Goal: Information Seeking & Learning: Learn about a topic

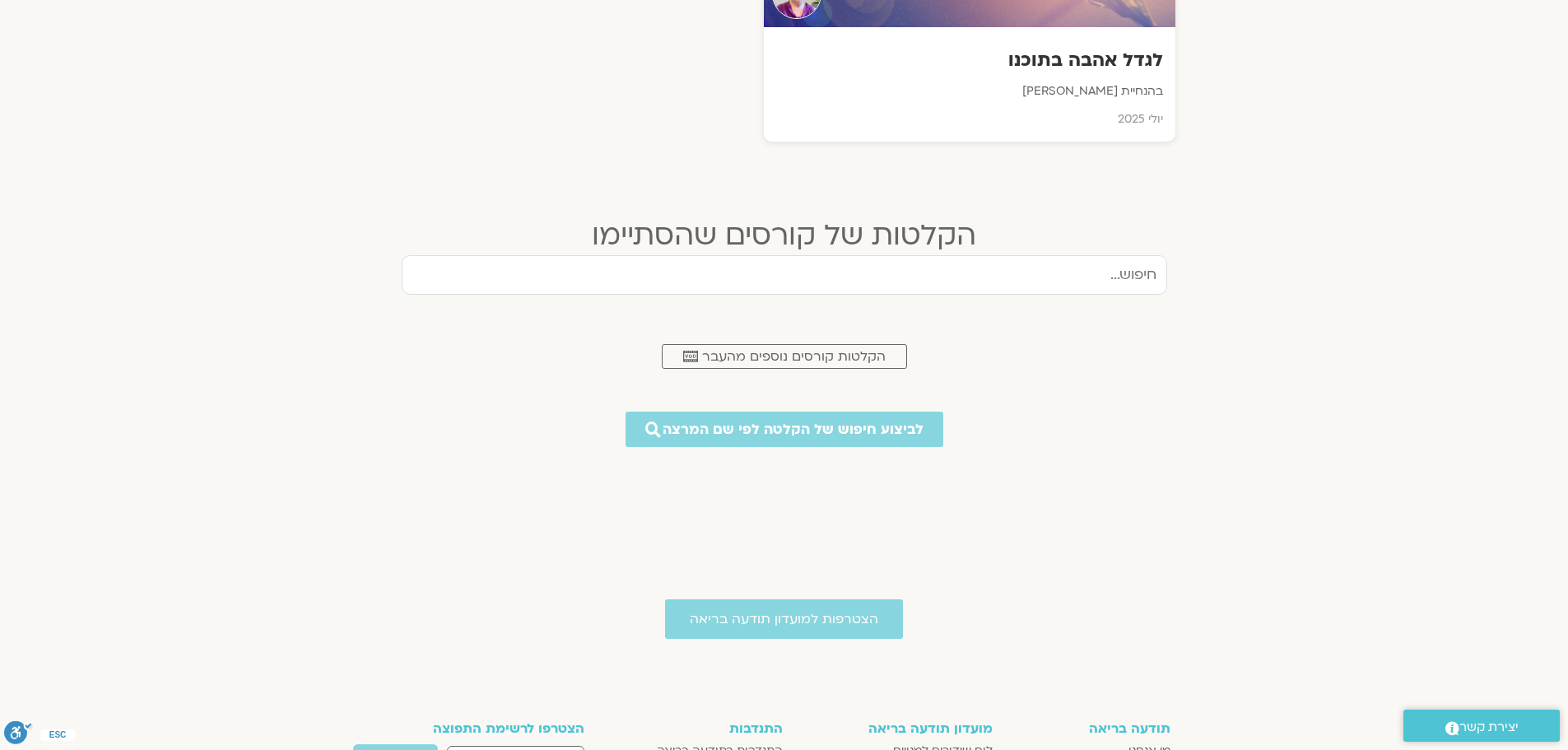
scroll to position [741, 0]
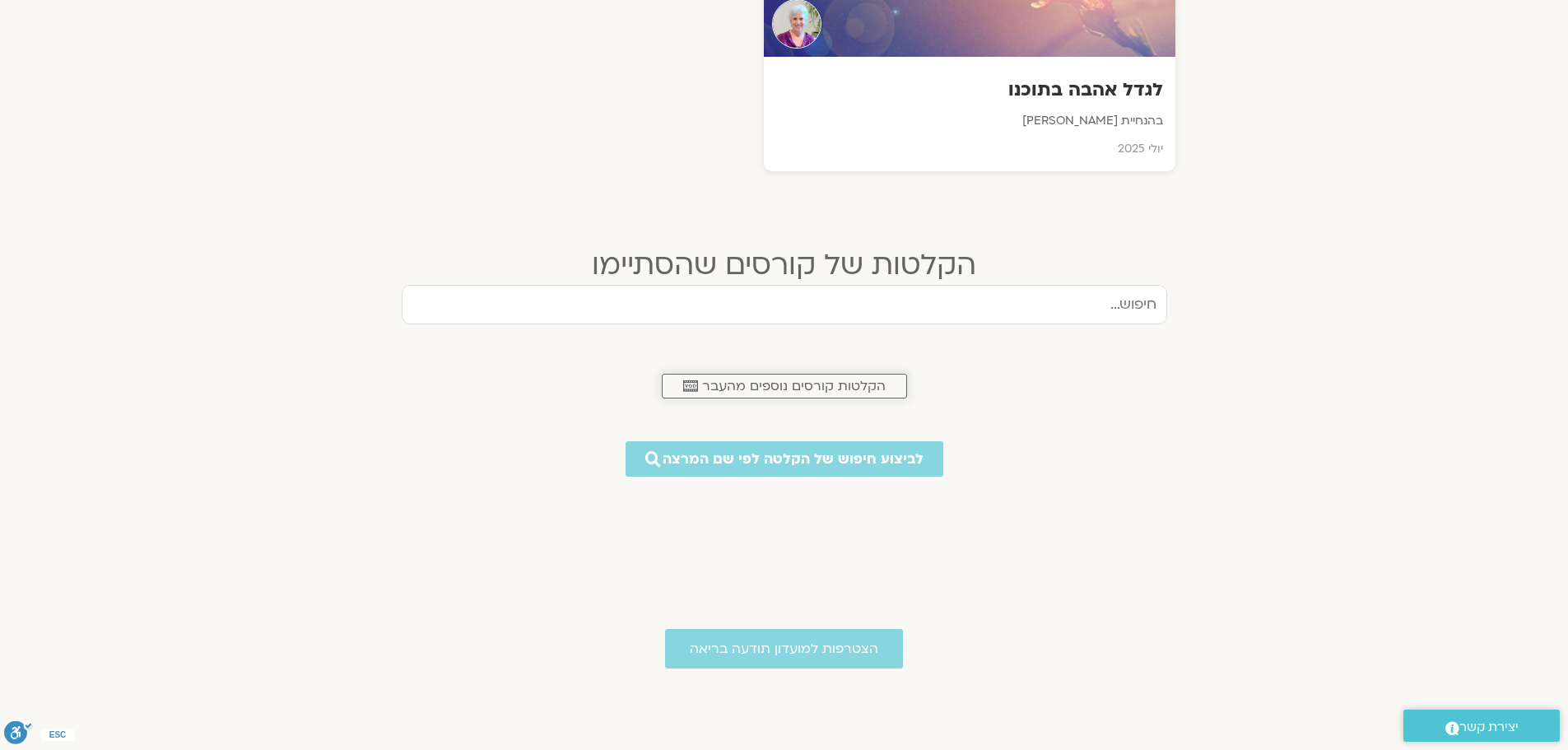
click at [854, 382] on span "הקלטות קורסים נוספים מהעבר" at bounding box center [794, 386] width 184 height 15
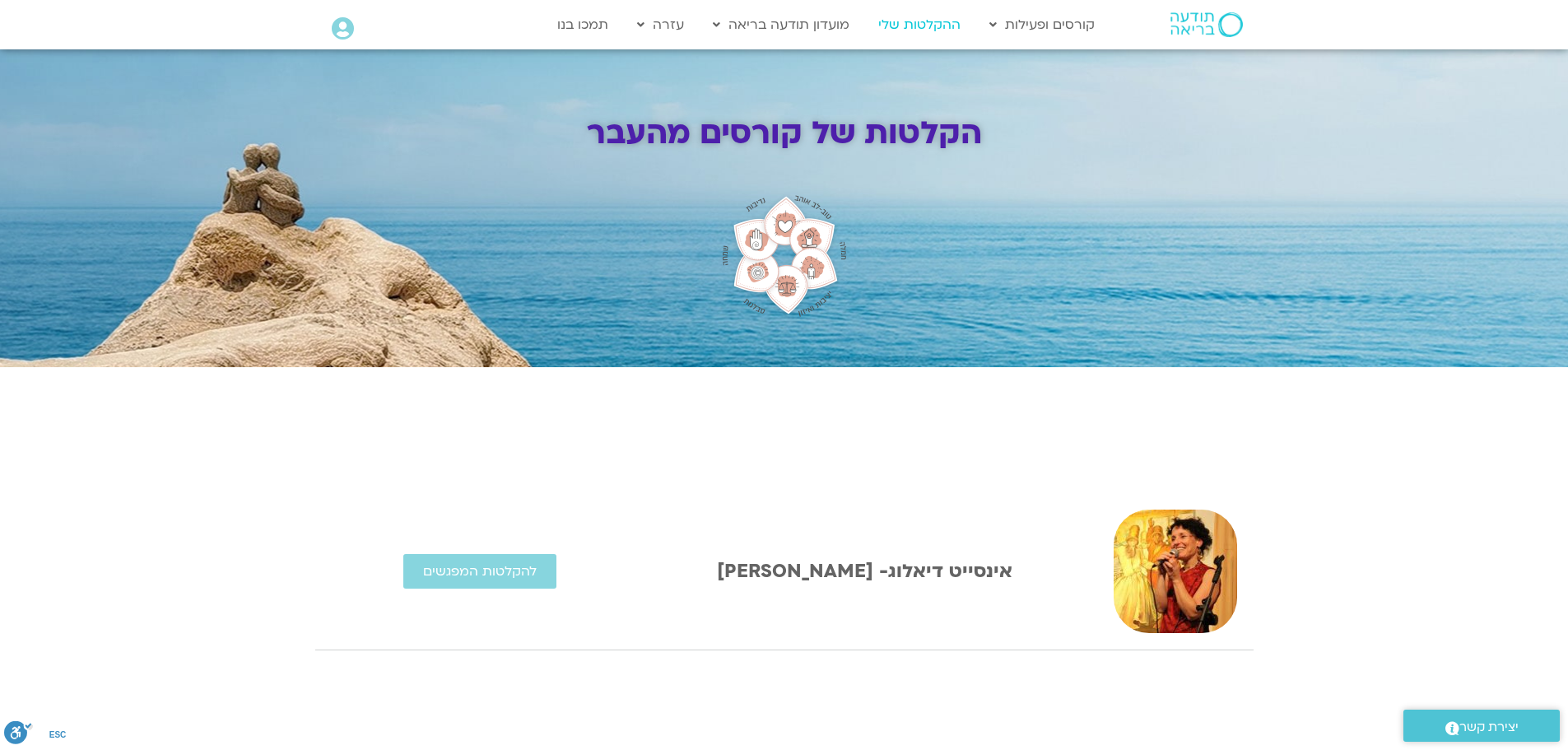
click at [923, 26] on link "ההקלטות שלי" at bounding box center [920, 25] width 99 height 32
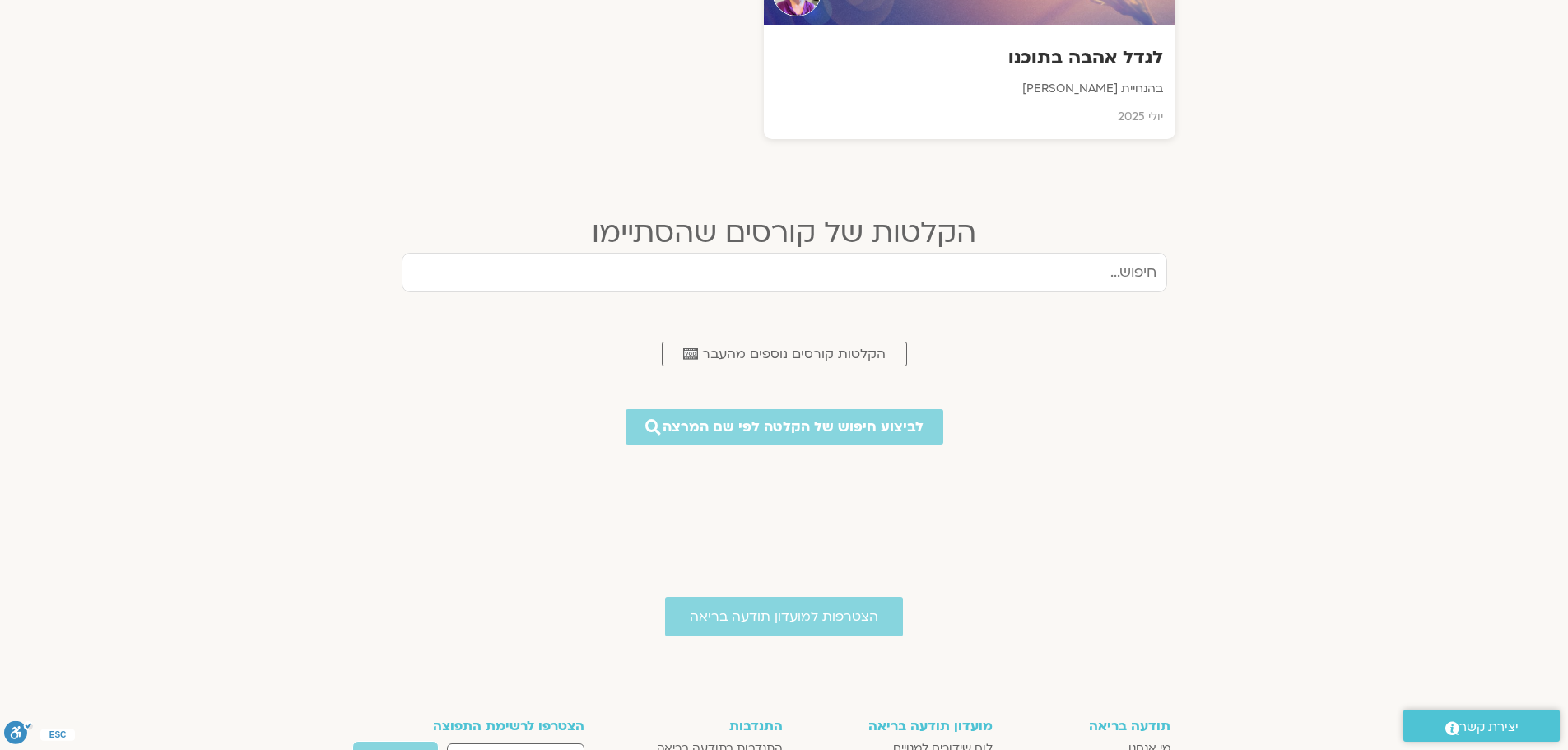
scroll to position [823, 0]
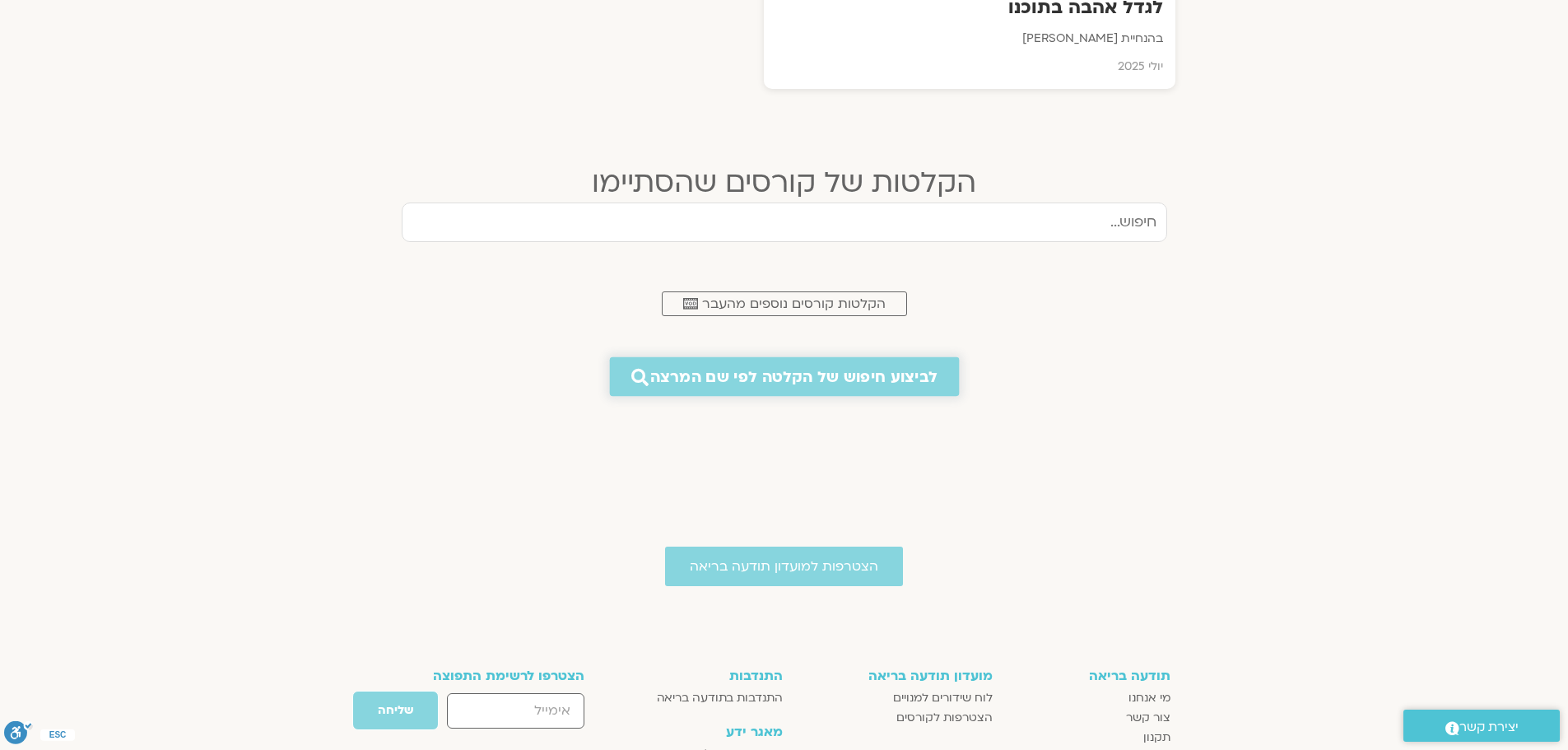
click at [837, 375] on span "לביצוע חיפוש של הקלטה לפי שם המרצה" at bounding box center [794, 376] width 287 height 18
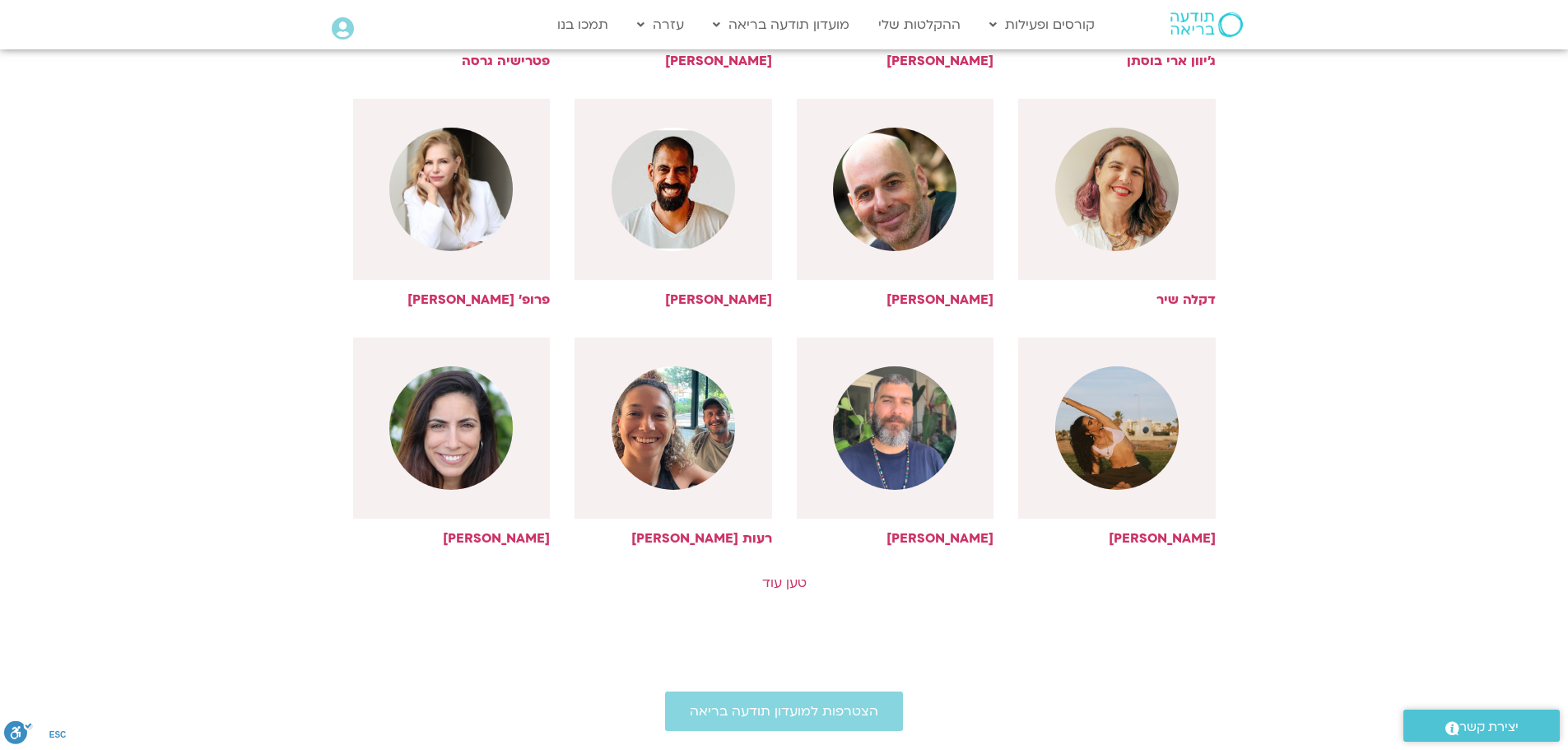
scroll to position [659, 0]
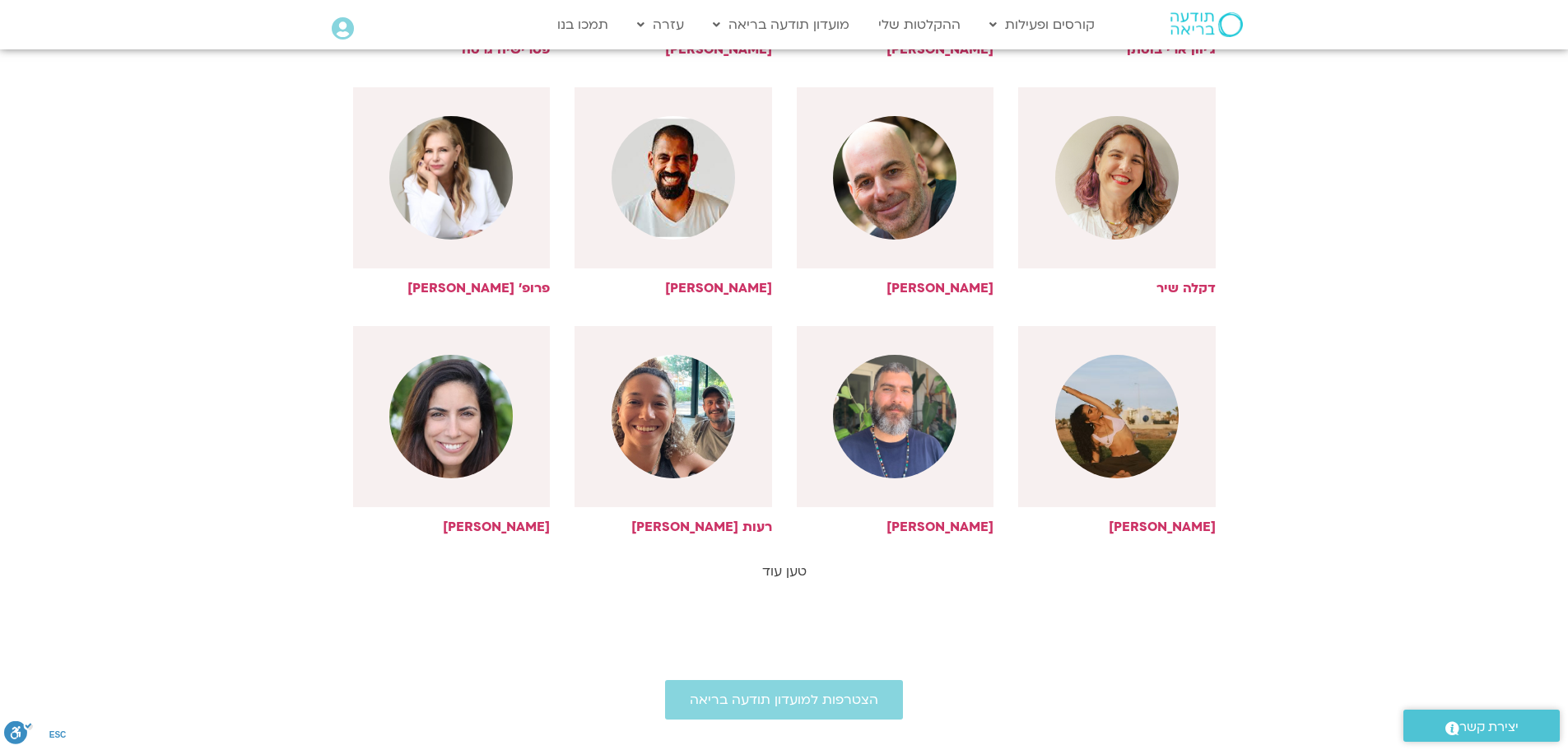
click at [793, 564] on link "טען עוד" at bounding box center [784, 571] width 45 height 18
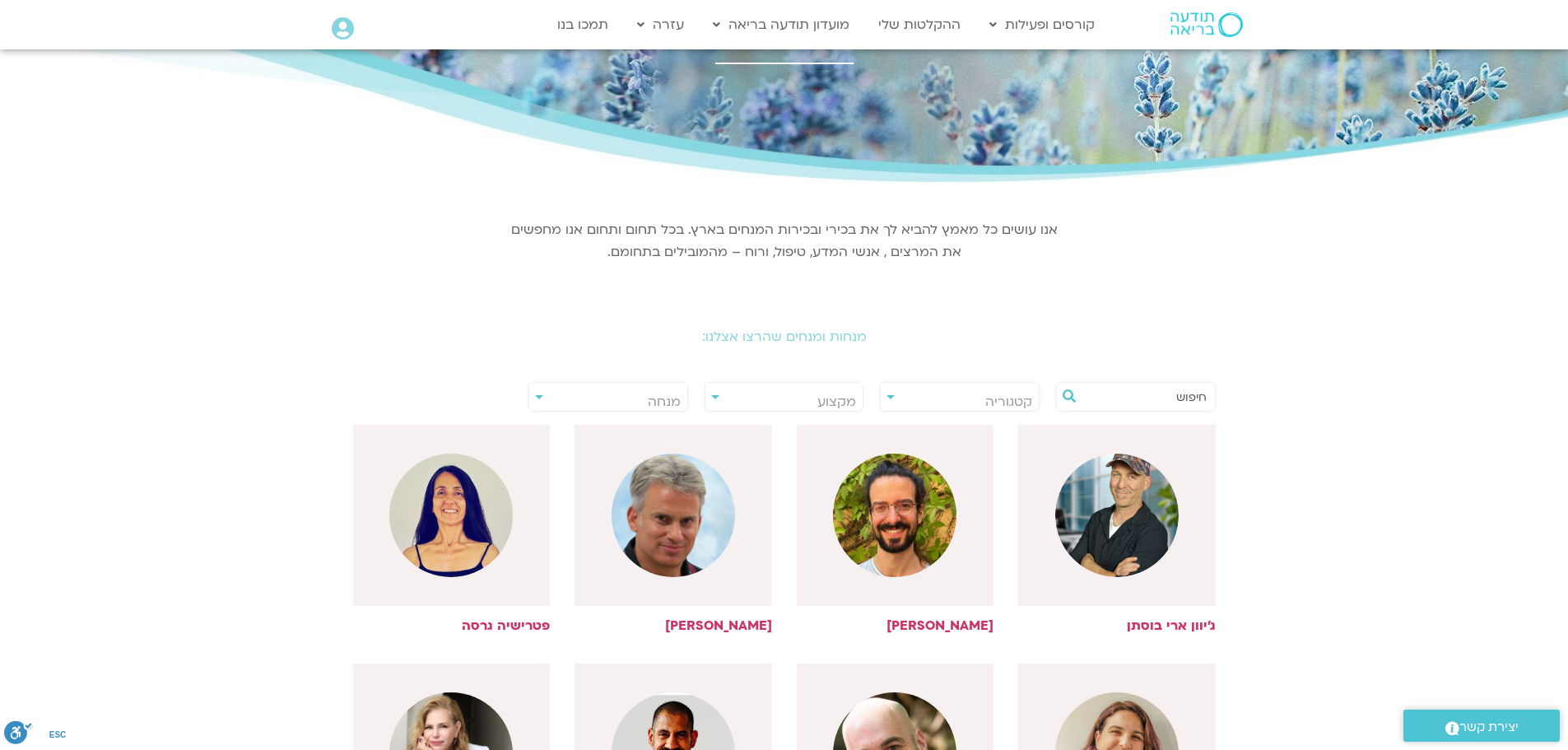
scroll to position [0, 0]
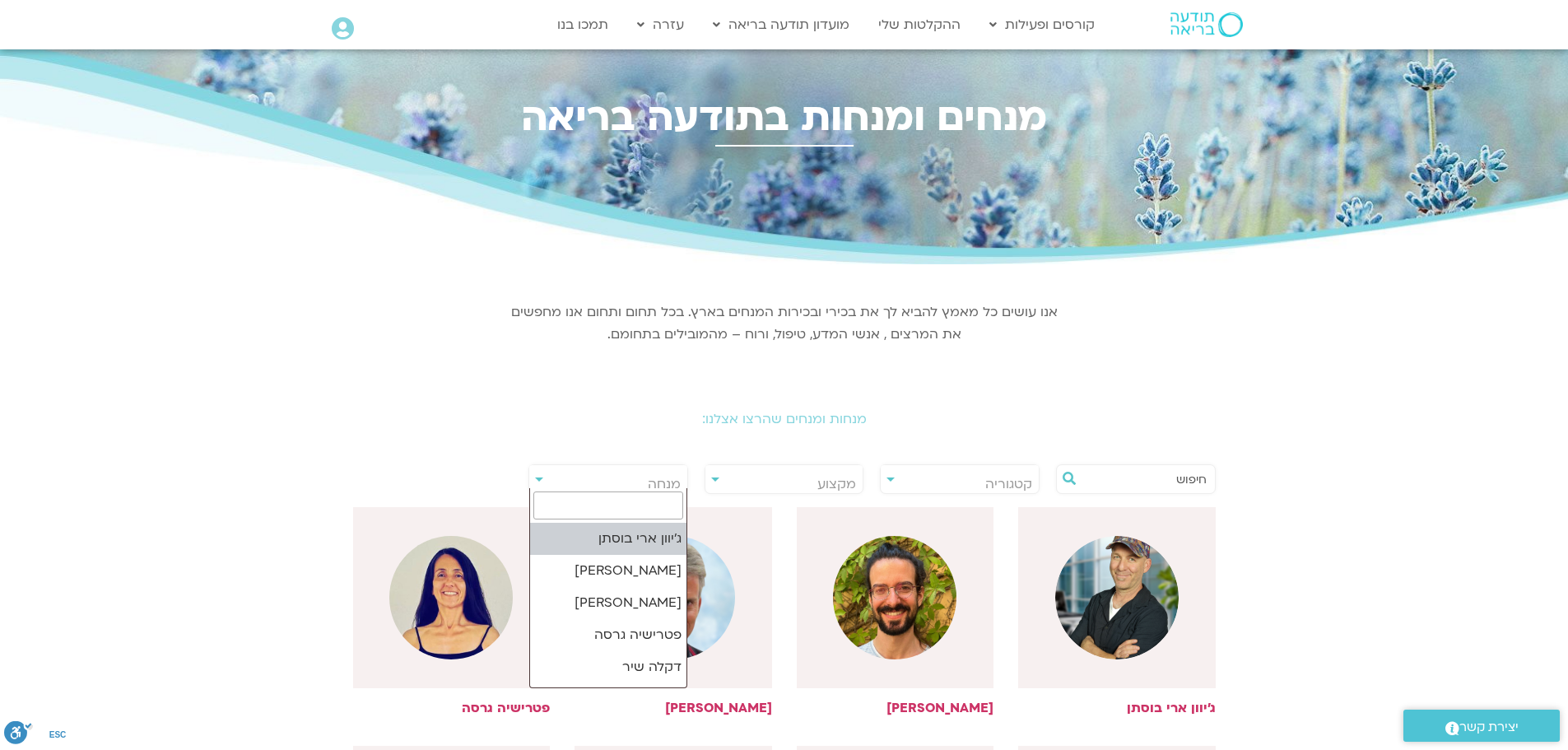
click at [534, 478] on span "מנחה" at bounding box center [607, 484] width 158 height 38
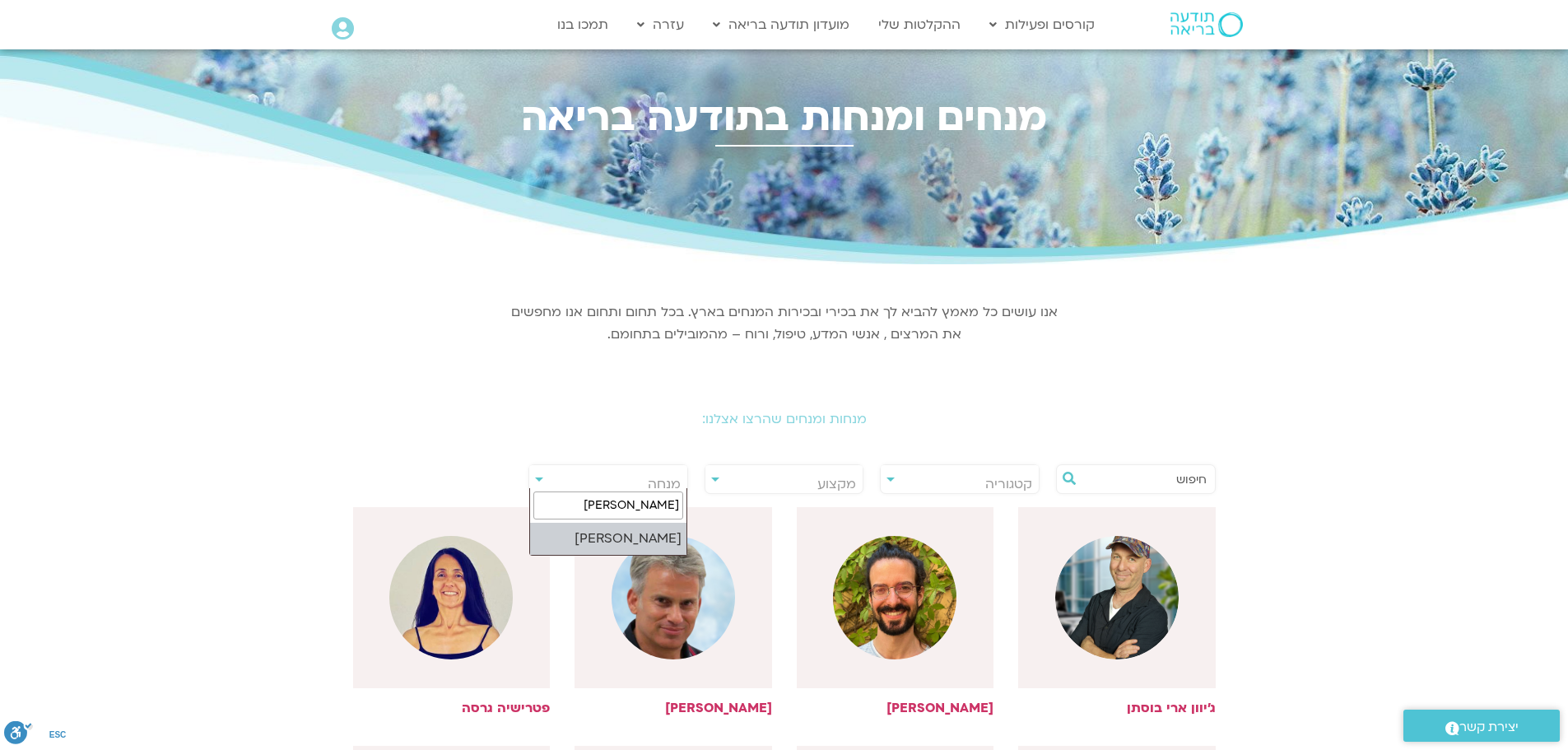
type input "סנדיה"
select select "****"
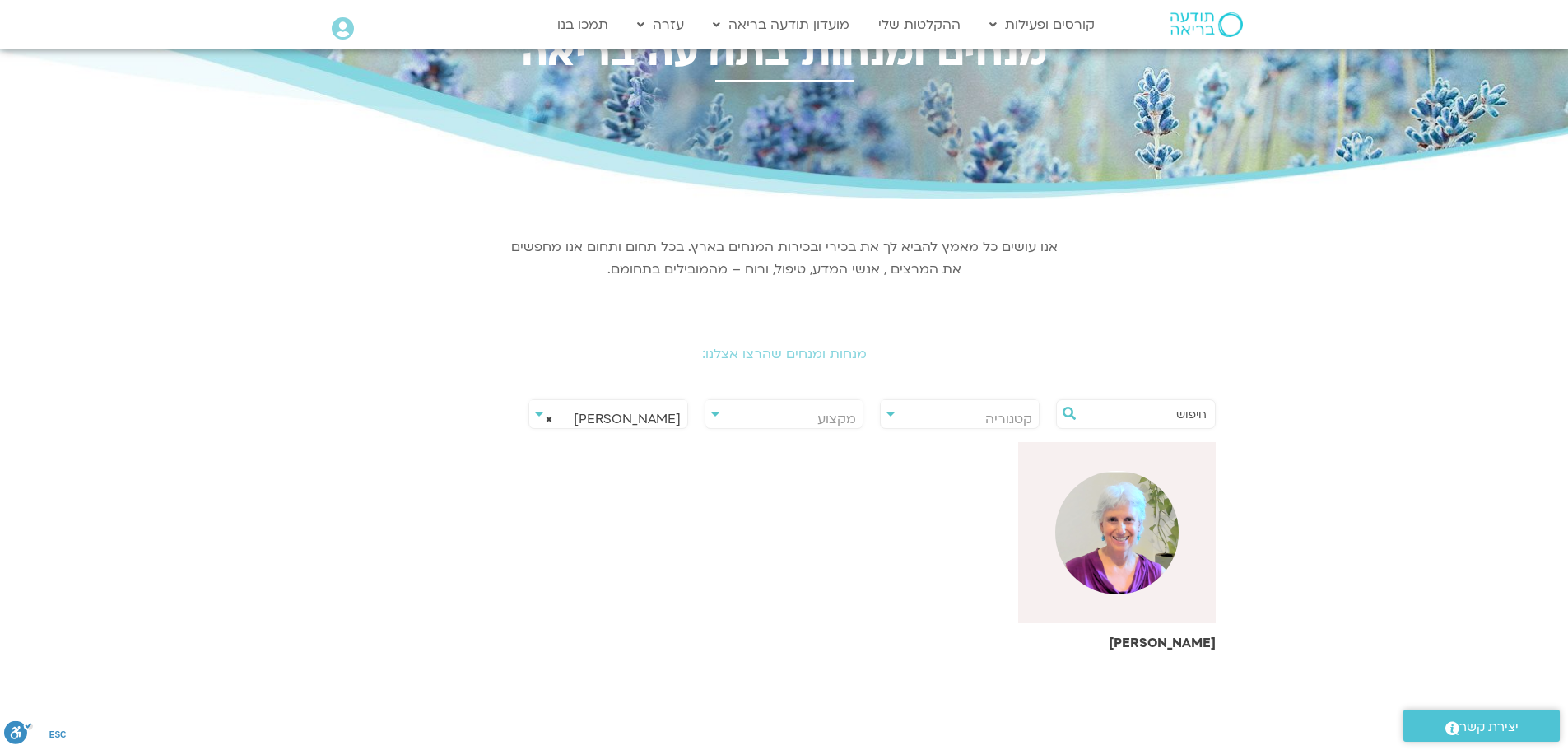
scroll to position [164, 0]
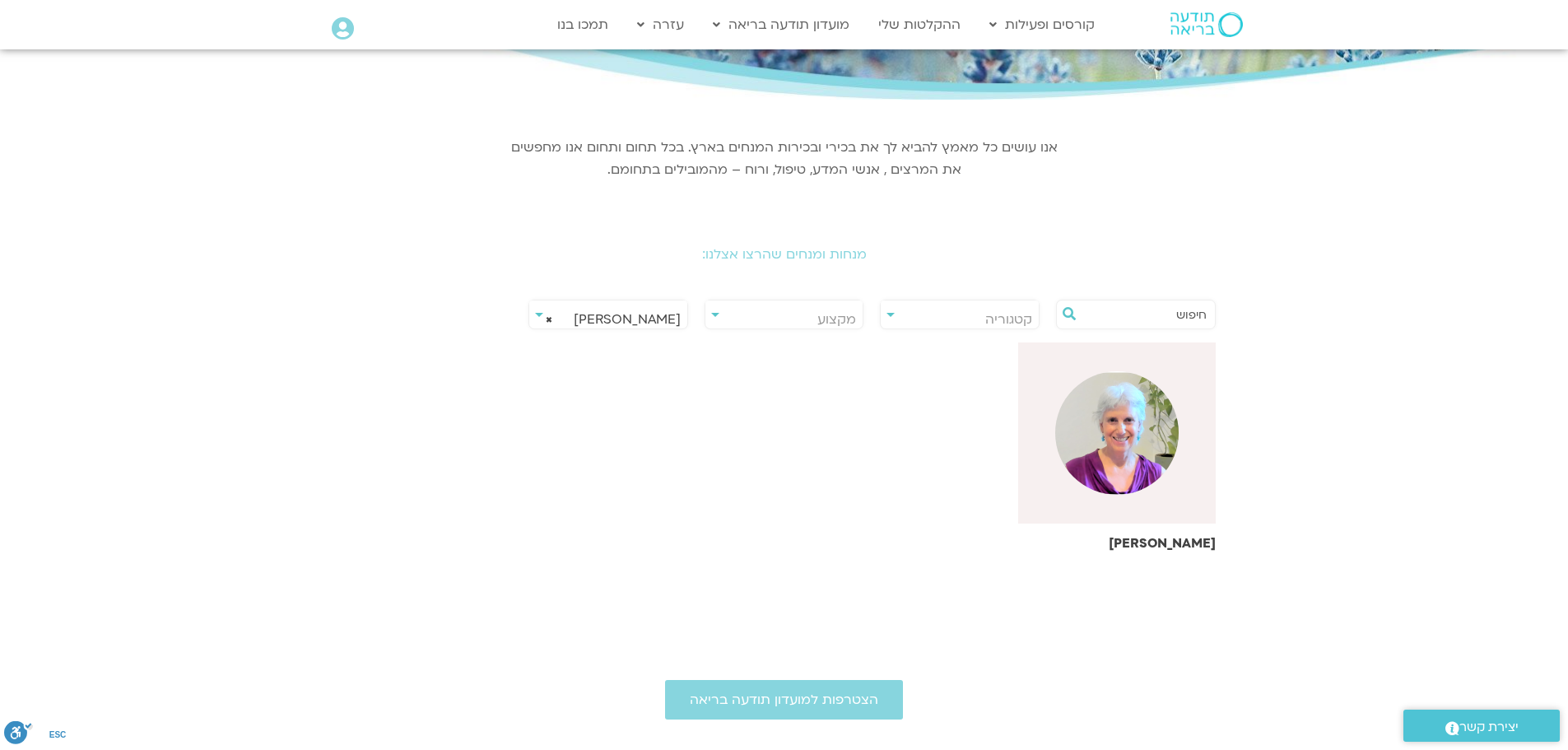
click at [1121, 418] on img at bounding box center [1117, 433] width 123 height 123
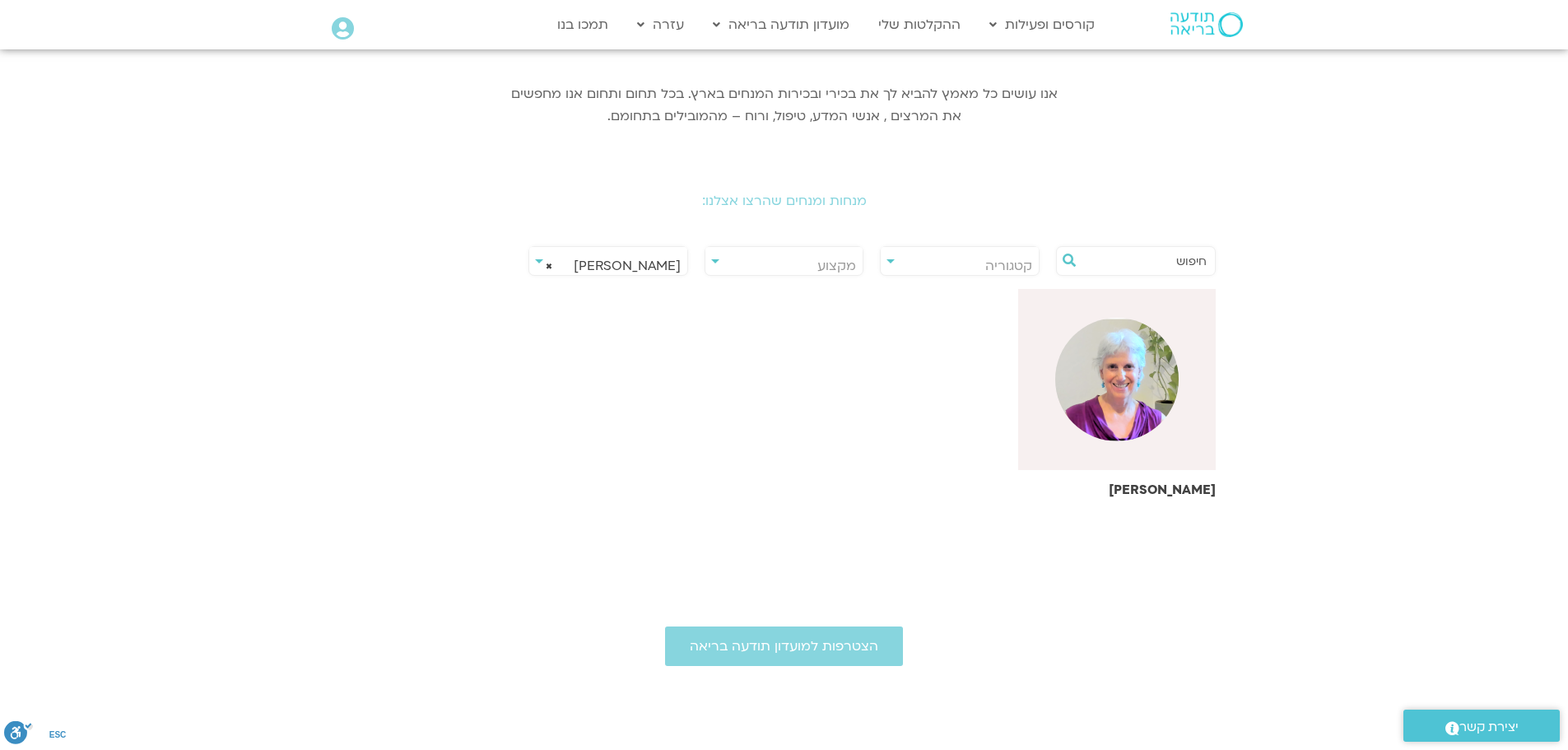
scroll to position [247, 0]
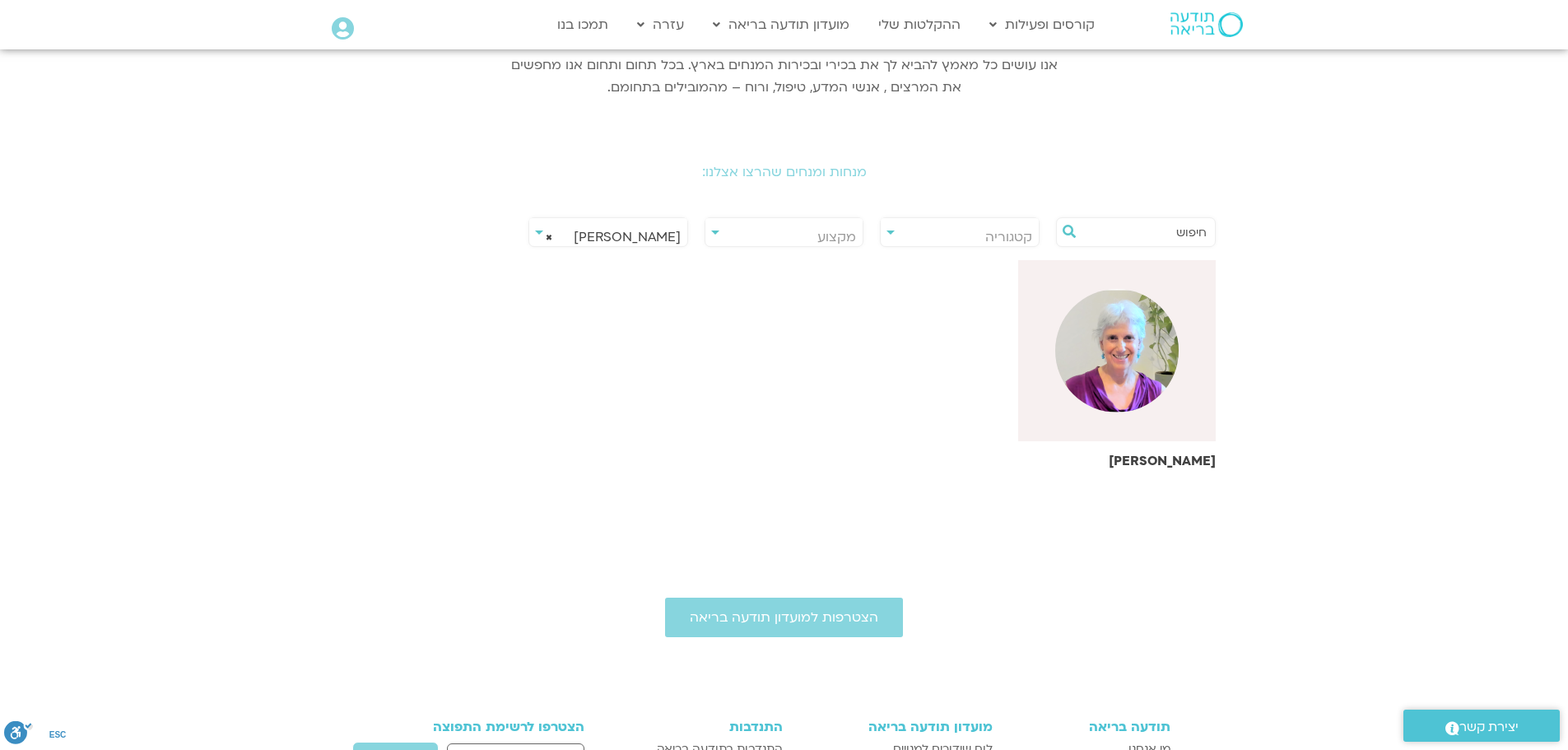
click at [1103, 366] on img at bounding box center [1117, 351] width 123 height 123
click at [1164, 456] on h6 "[PERSON_NAME]" at bounding box center [1117, 461] width 198 height 15
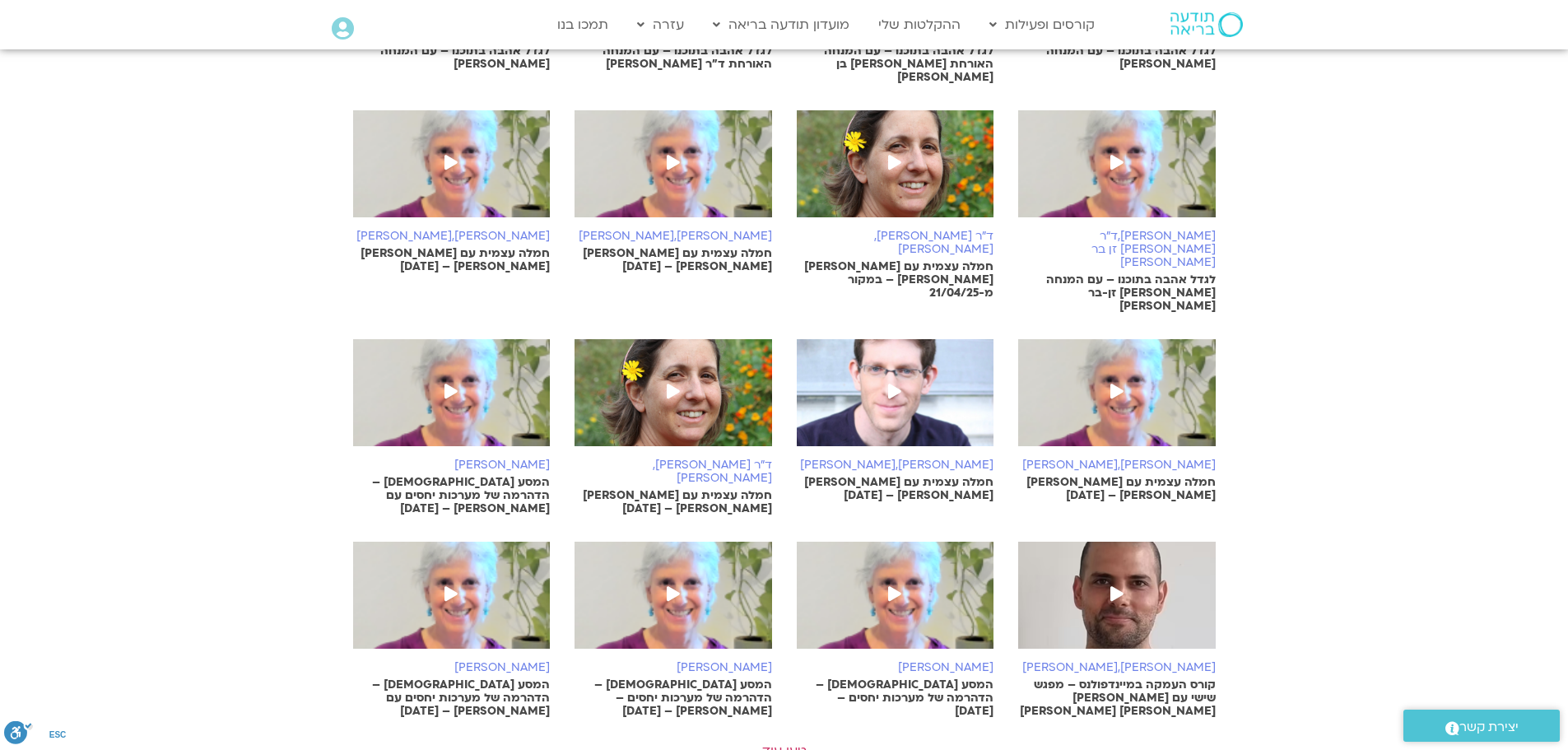
scroll to position [659, 0]
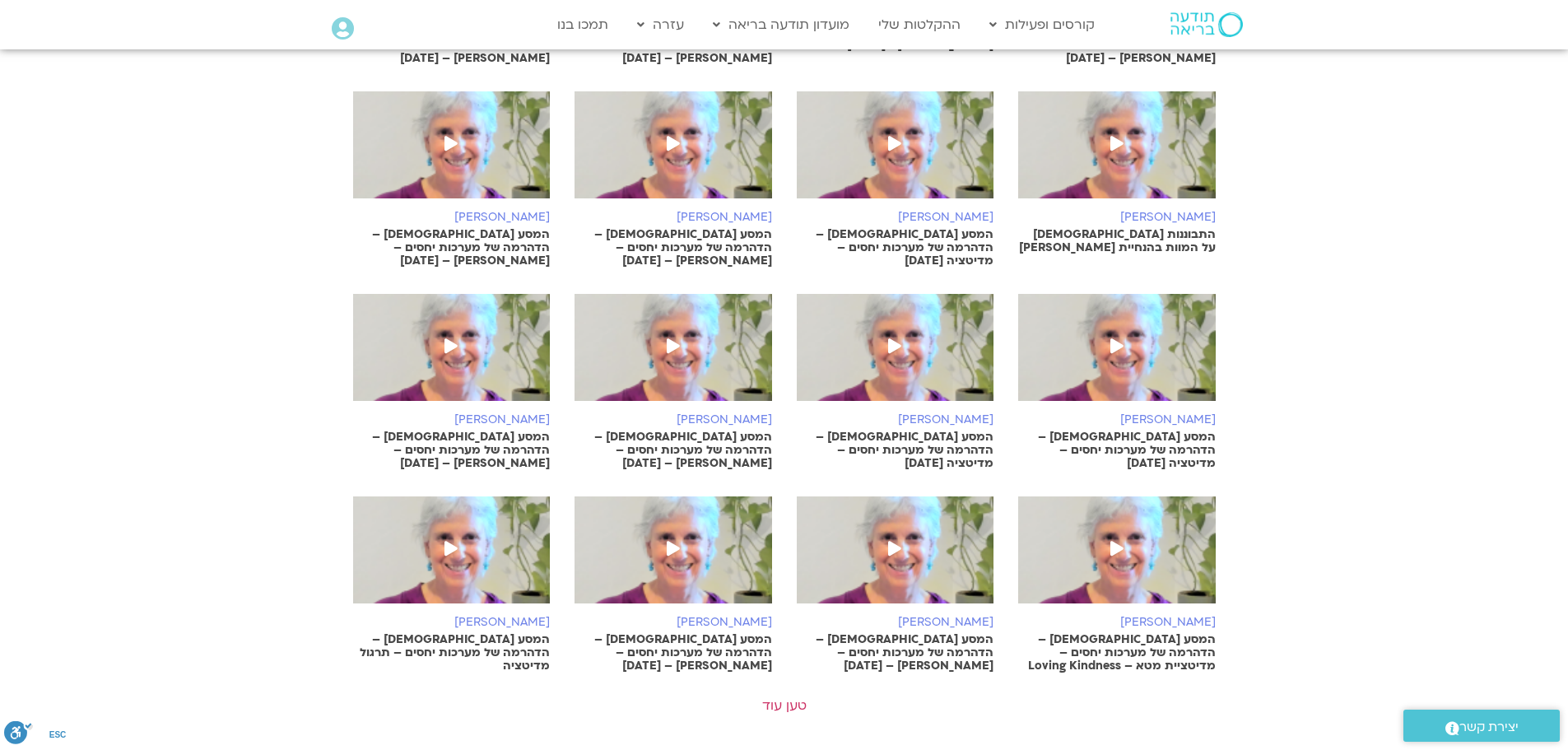
scroll to position [1564, 0]
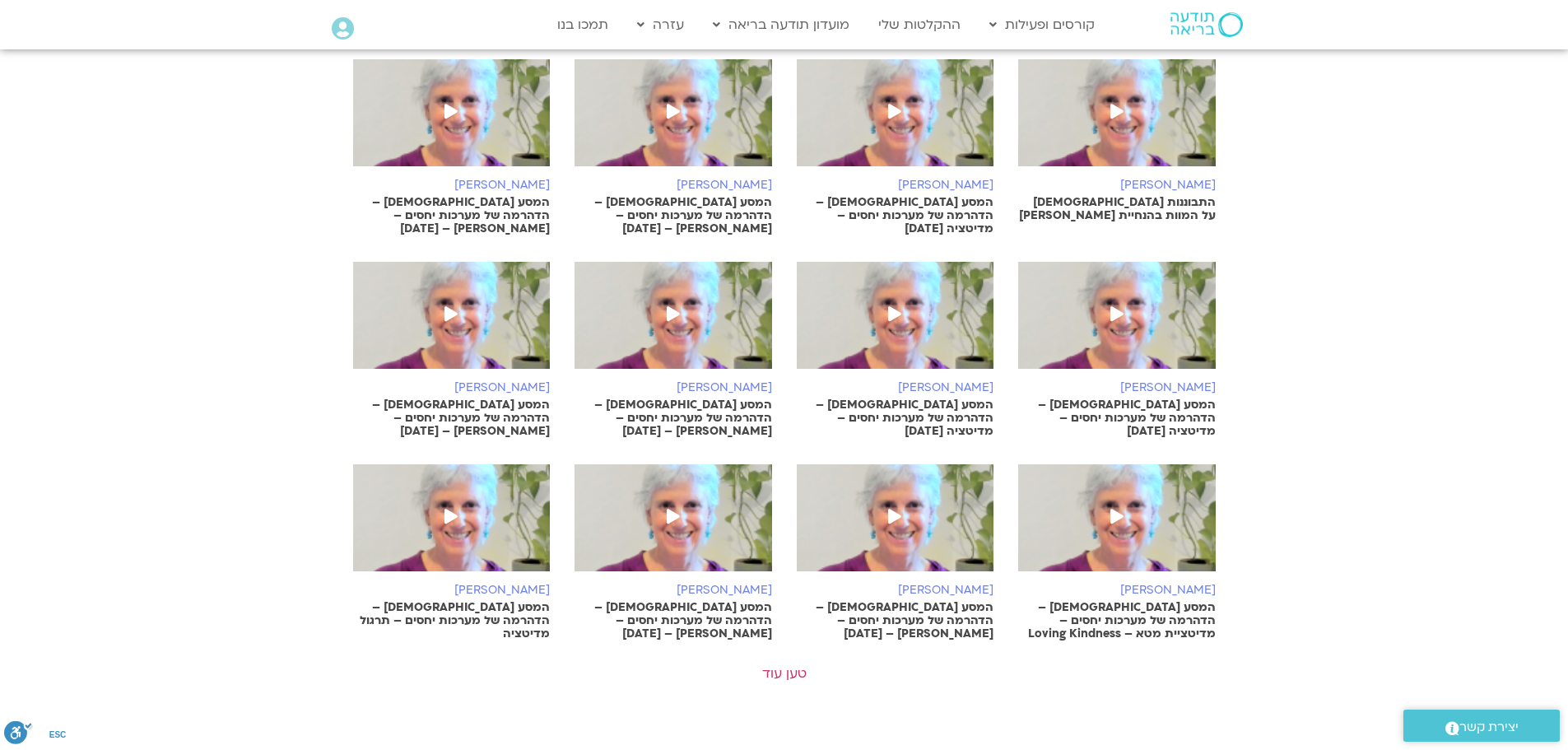
click at [1186, 601] on p "המסע [DEMOGRAPHIC_DATA] – הדהרמה של מערכות יחסים – מדיטציית מטא – Loving Kindne…" at bounding box center [1117, 620] width 198 height 39
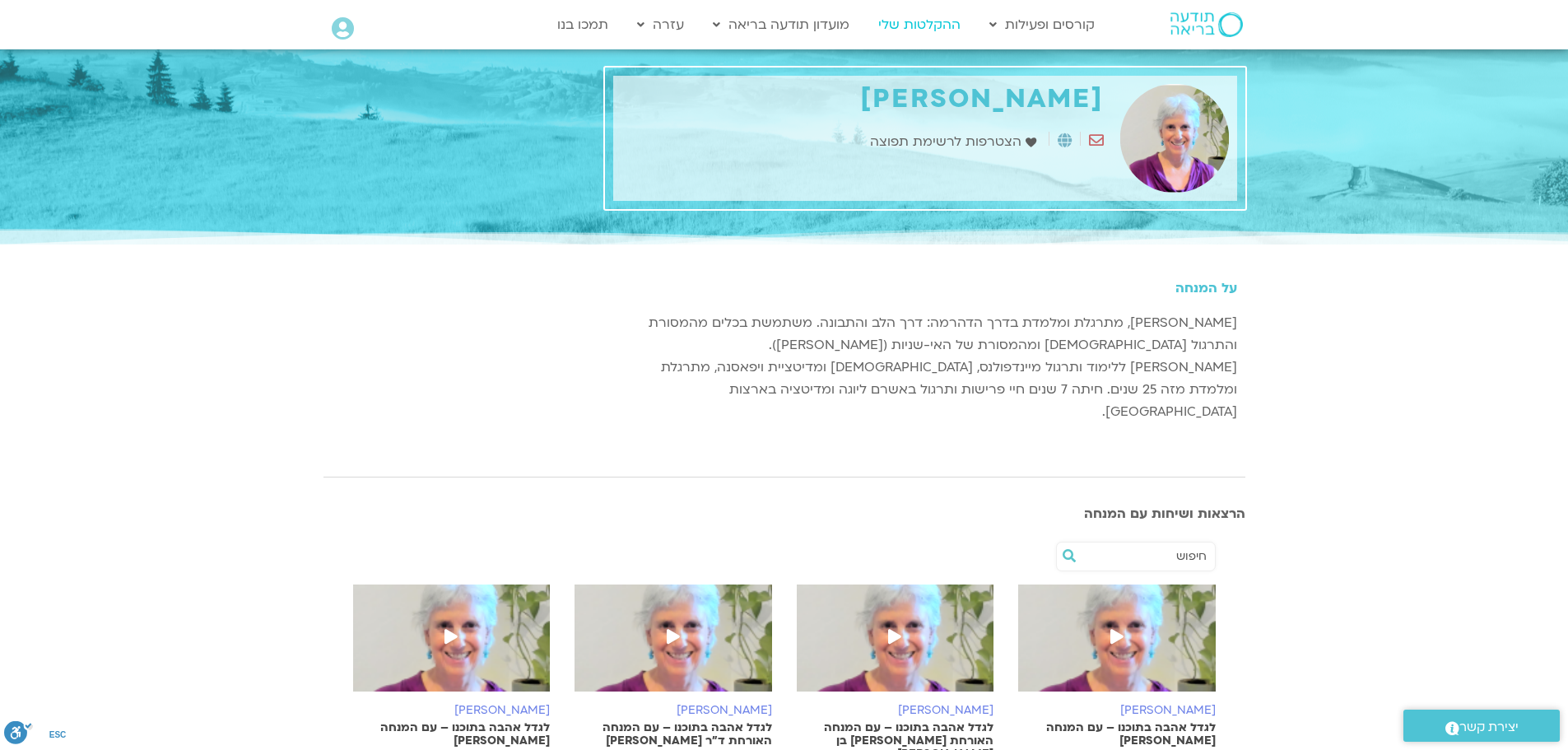
click at [937, 23] on link "ההקלטות שלי" at bounding box center [920, 25] width 99 height 32
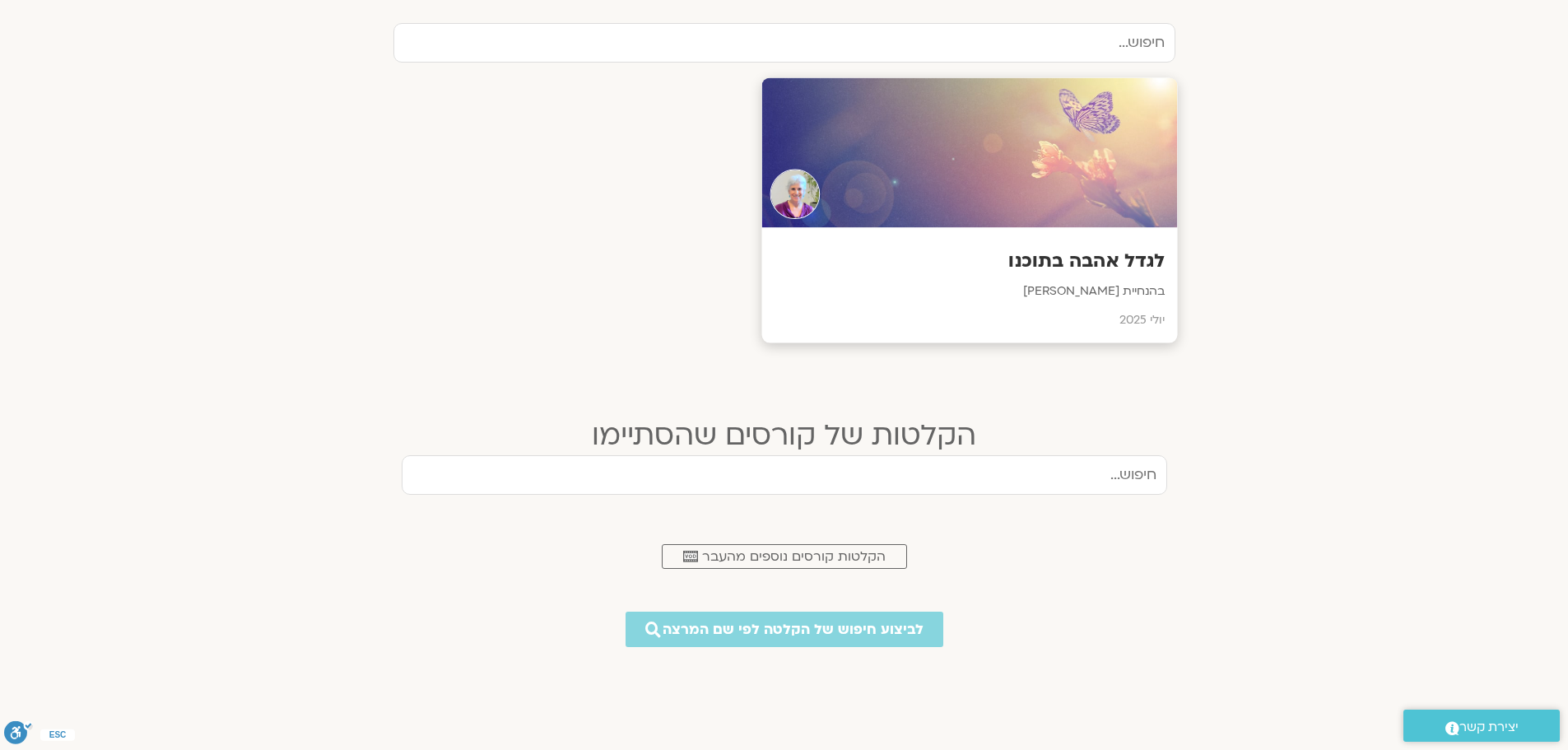
scroll to position [576, 0]
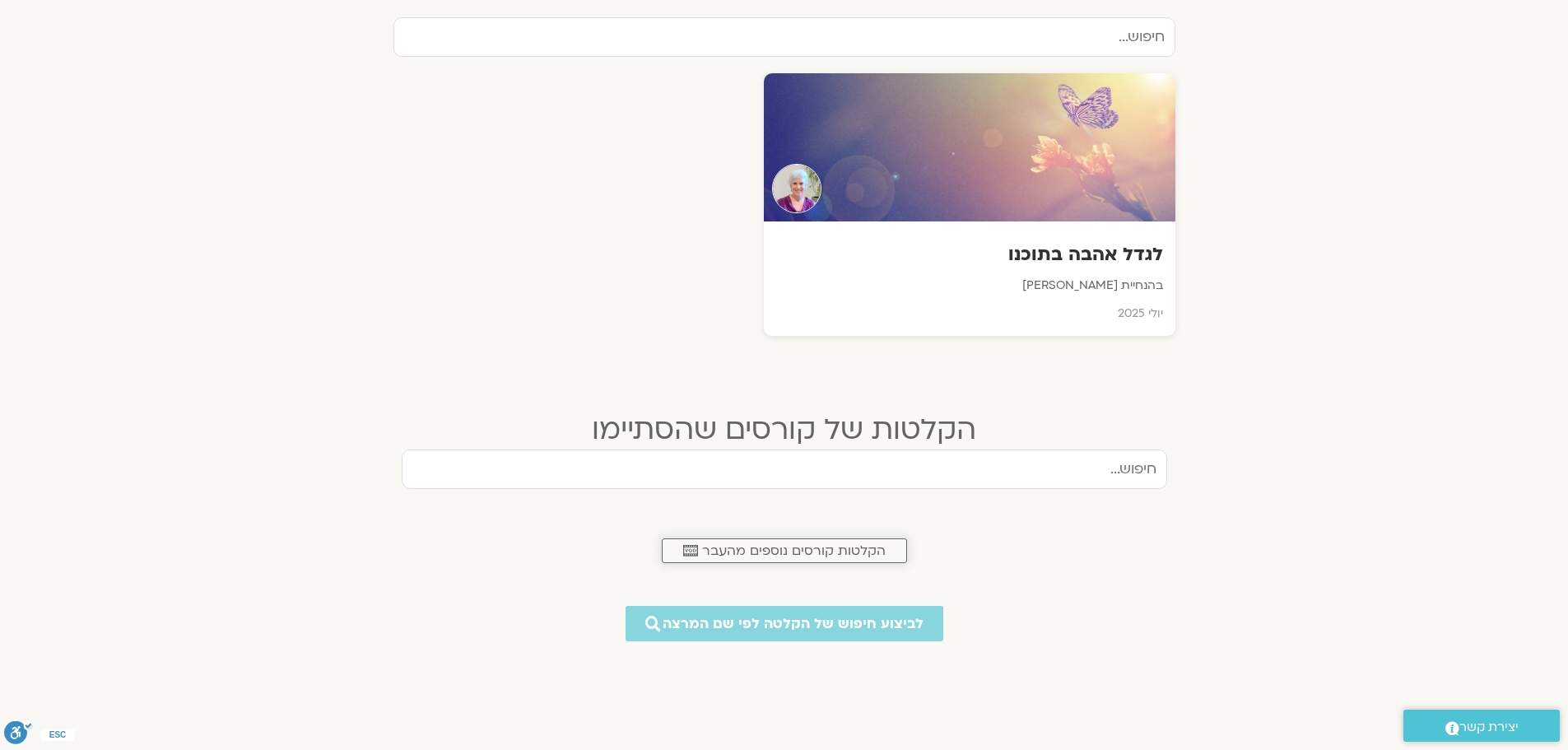
click at [818, 544] on span "הקלטות קורסים נוספים מהעבר" at bounding box center [794, 550] width 184 height 15
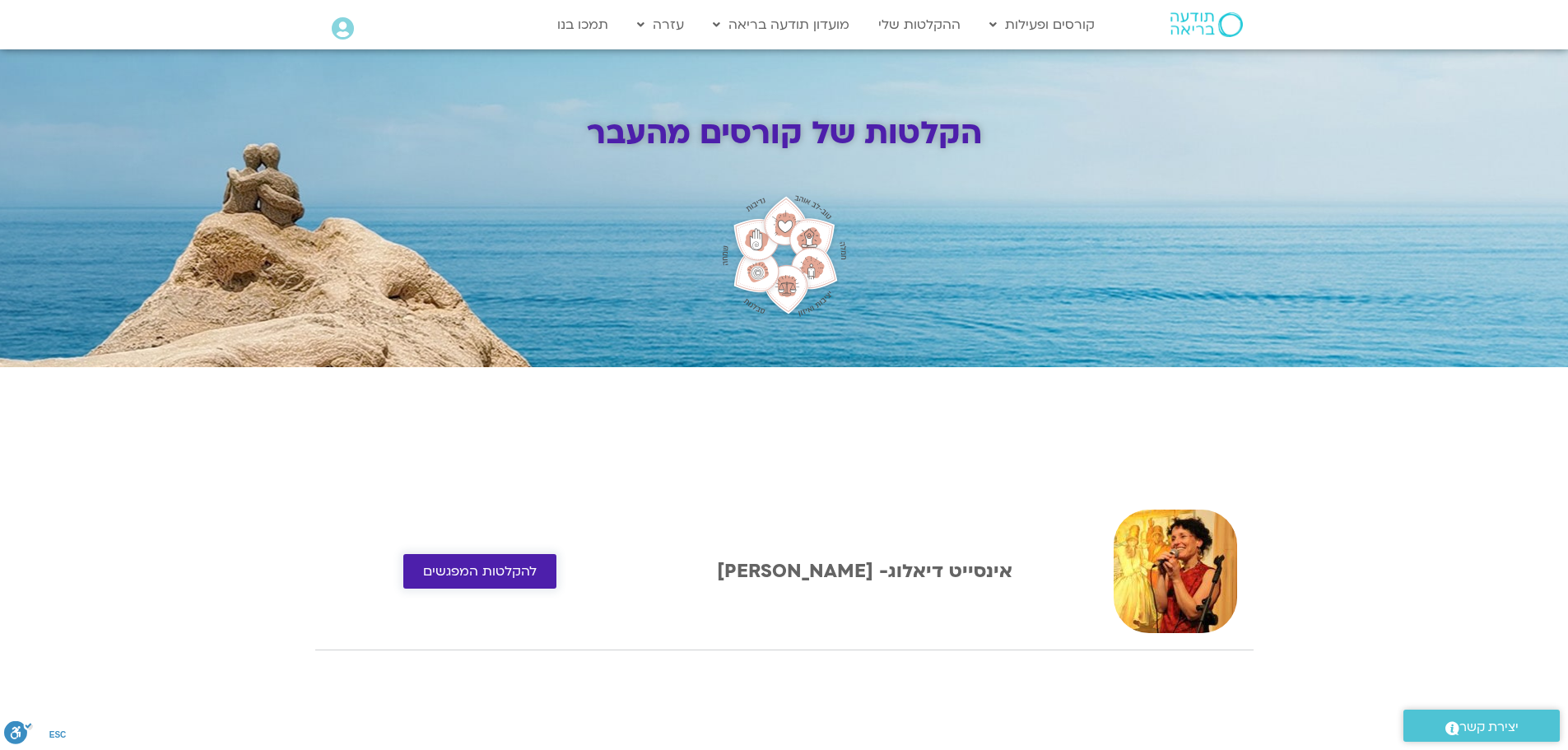
click at [506, 566] on span "להקלטות המפגשים" at bounding box center [480, 571] width 114 height 15
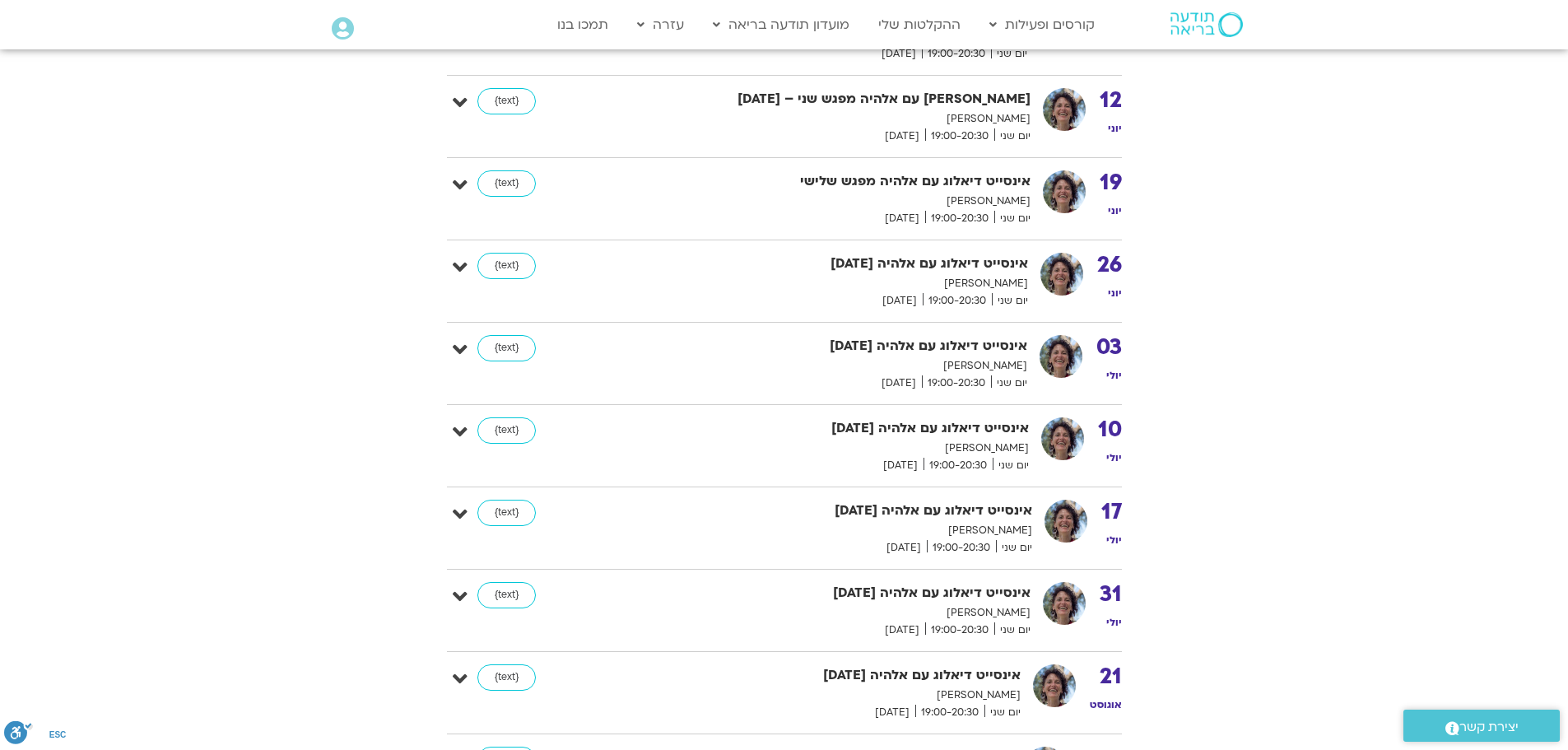
scroll to position [576, 0]
